Goal: Transaction & Acquisition: Subscribe to service/newsletter

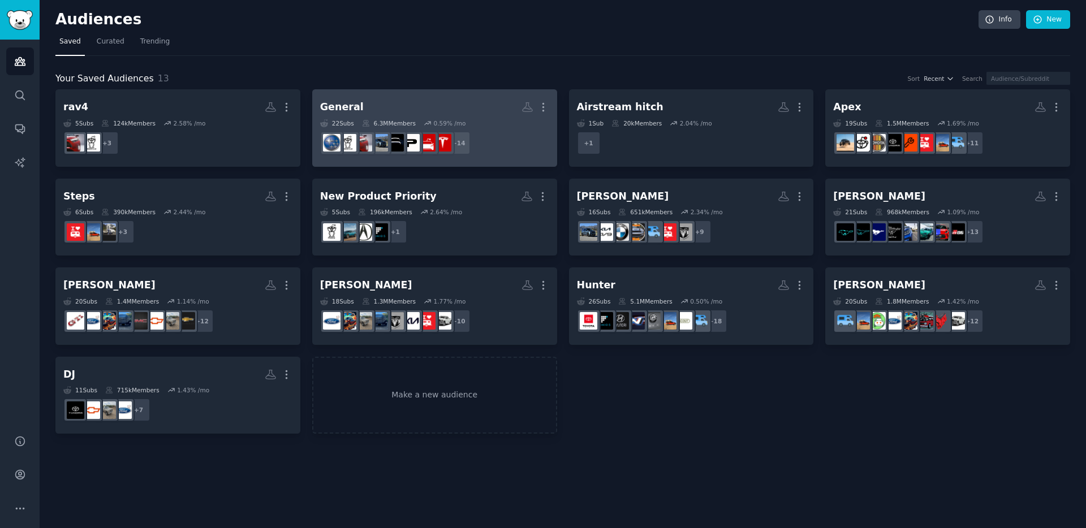
click at [491, 148] on dd "r/prius + 14" at bounding box center [434, 143] width 229 height 32
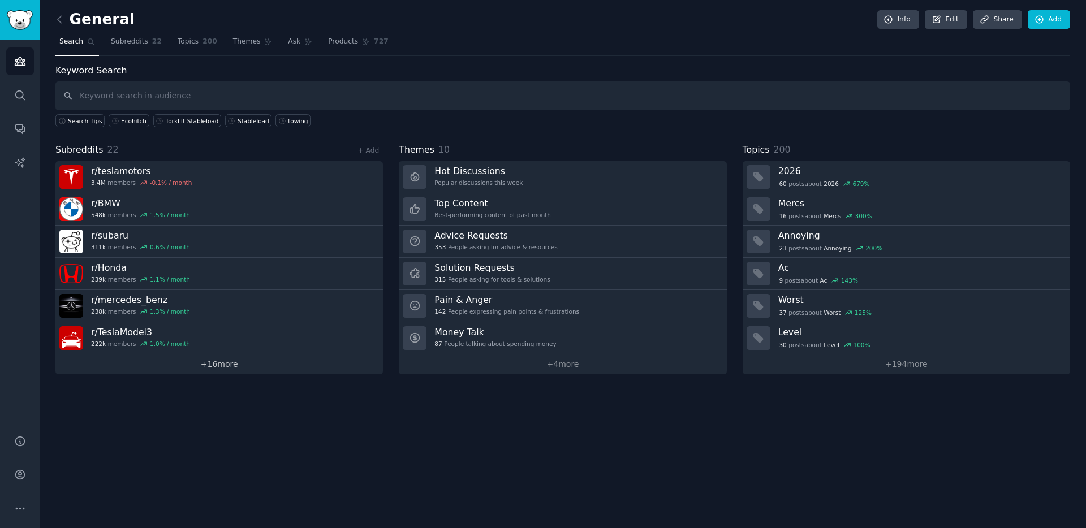
click at [189, 367] on link "+ 16 more" at bounding box center [218, 364] width 327 height 20
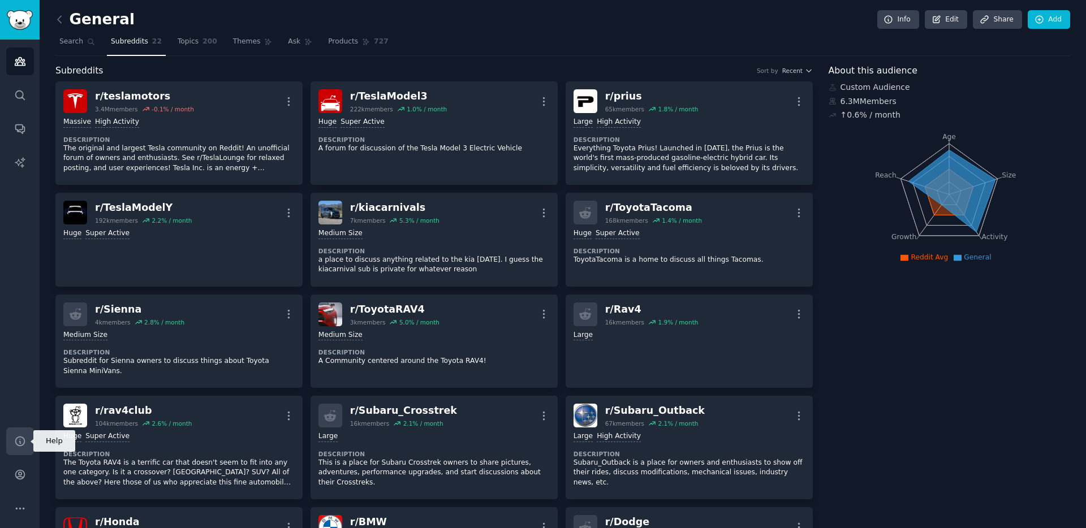
click at [21, 445] on icon "Sidebar" at bounding box center [19, 440] width 9 height 9
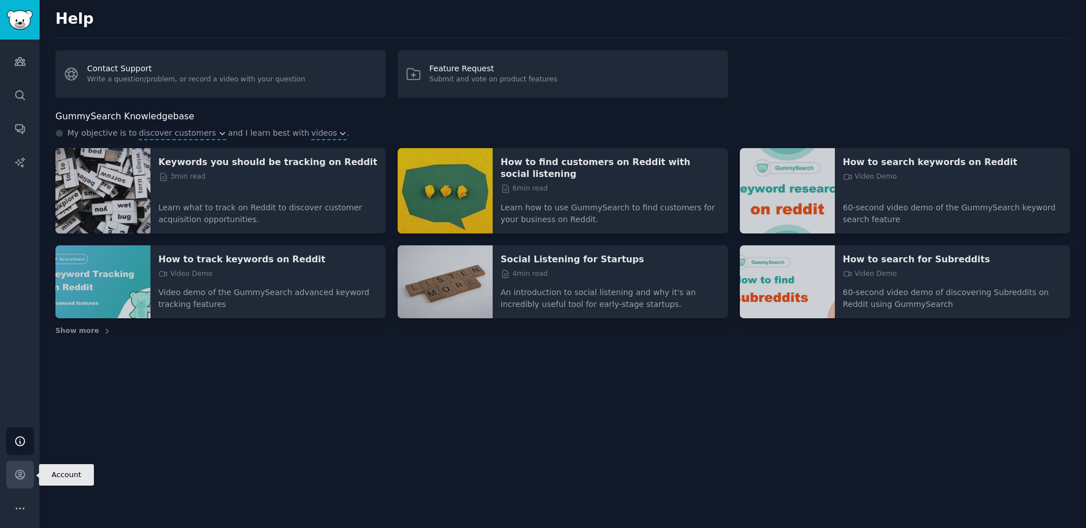
click at [15, 479] on icon "Sidebar" at bounding box center [20, 475] width 12 height 12
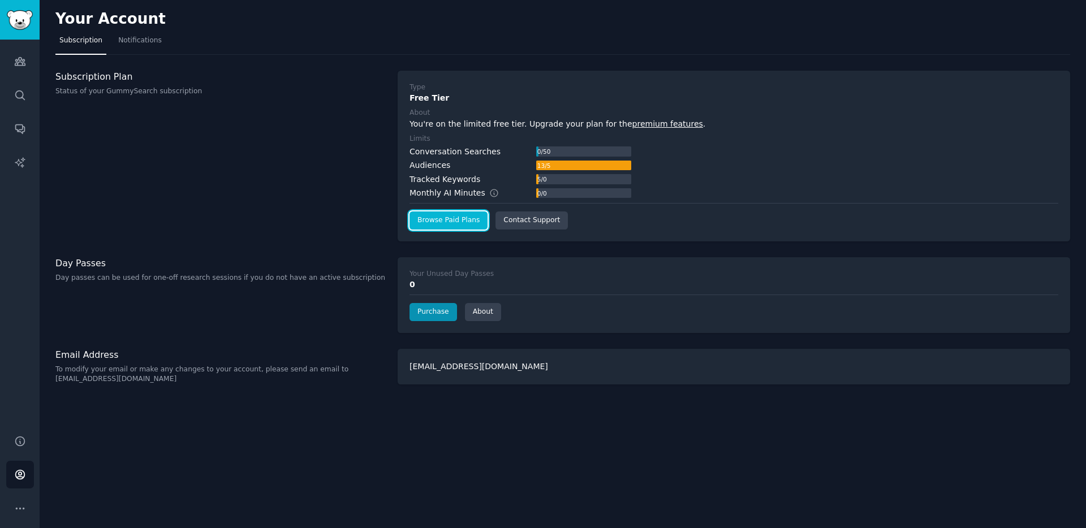
click at [457, 224] on link "Browse Paid Plans" at bounding box center [448, 220] width 78 height 18
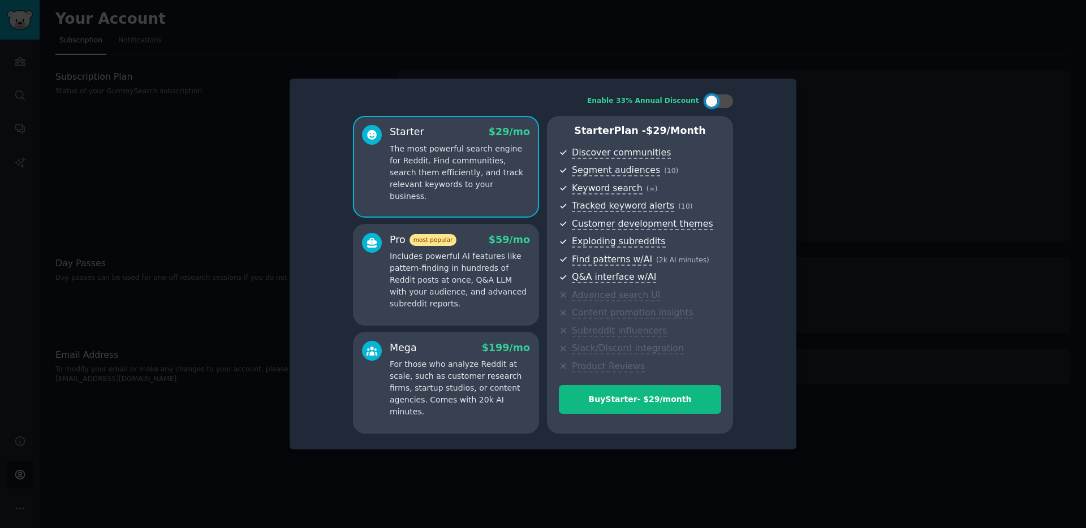
click at [481, 175] on p "The most powerful search engine for Reddit. Find communities, search them effic…" at bounding box center [460, 172] width 140 height 59
click at [482, 163] on p "The most powerful search engine for Reddit. Find communities, search them effic…" at bounding box center [460, 172] width 140 height 59
click at [604, 408] on button "Buy Starter - $ 29 /month" at bounding box center [640, 399] width 162 height 29
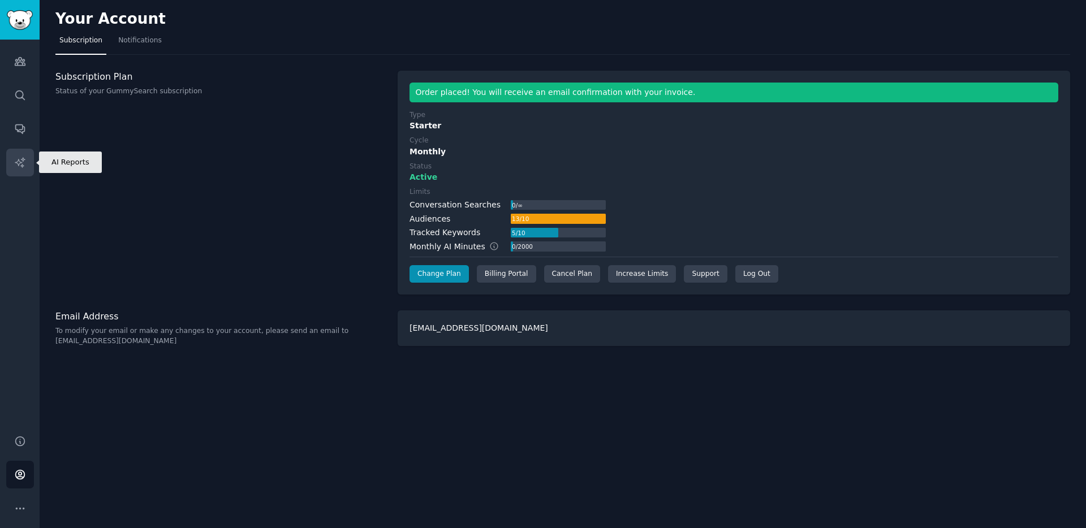
click at [21, 153] on link "AI Reports" at bounding box center [20, 163] width 28 height 28
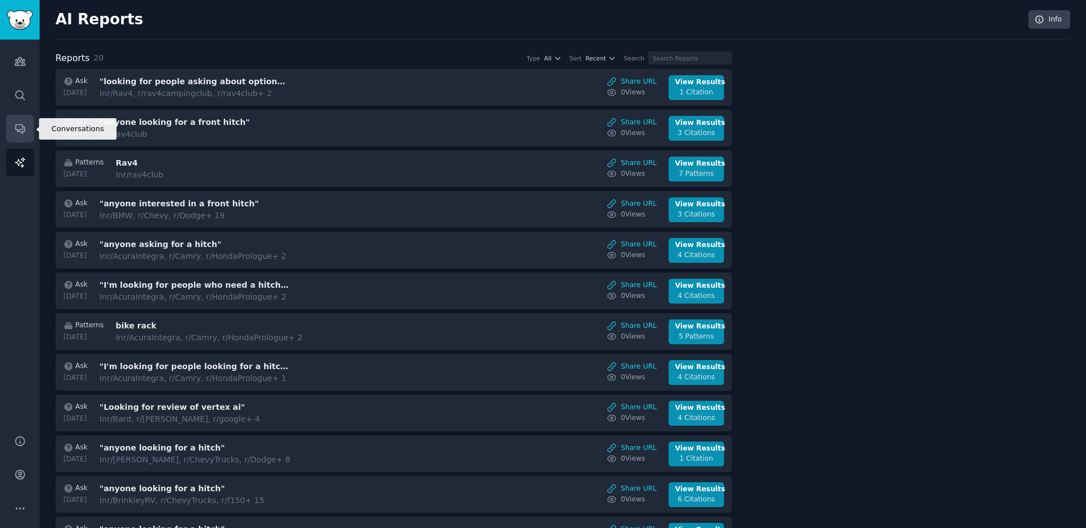
click at [25, 127] on icon "Sidebar" at bounding box center [20, 129] width 12 height 12
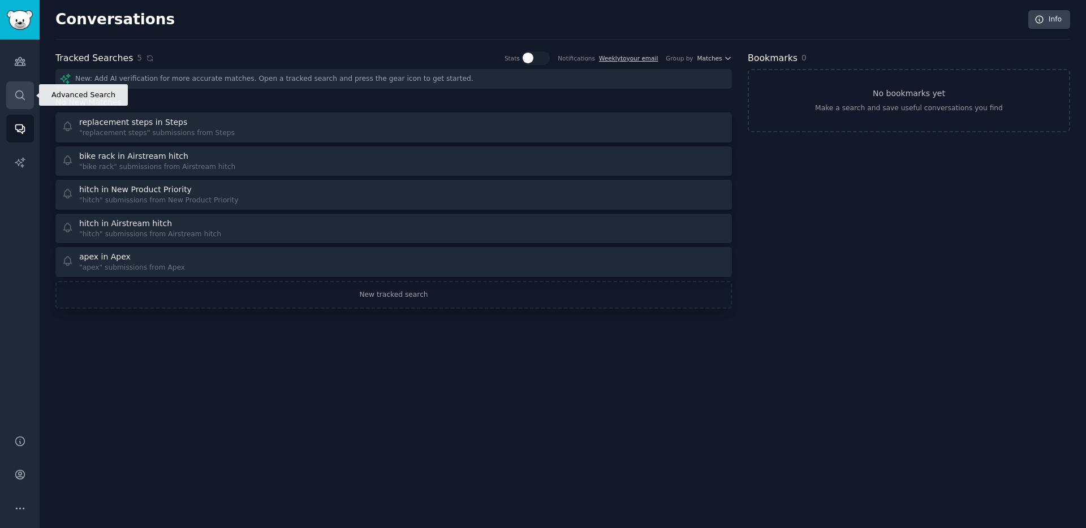
click at [24, 103] on link "Search" at bounding box center [20, 95] width 28 height 28
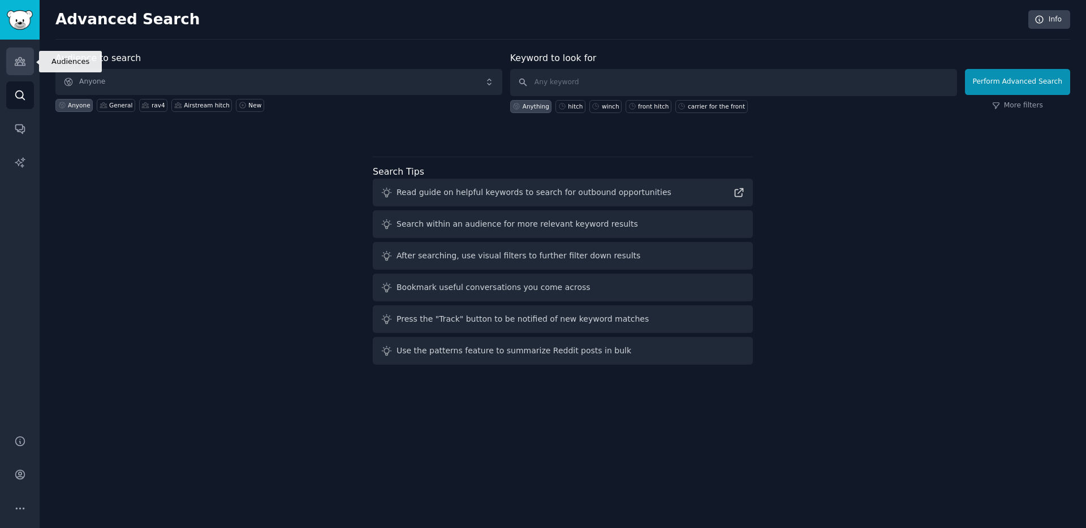
click at [27, 63] on link "Audiences" at bounding box center [20, 61] width 28 height 28
